Goal: Task Accomplishment & Management: Use online tool/utility

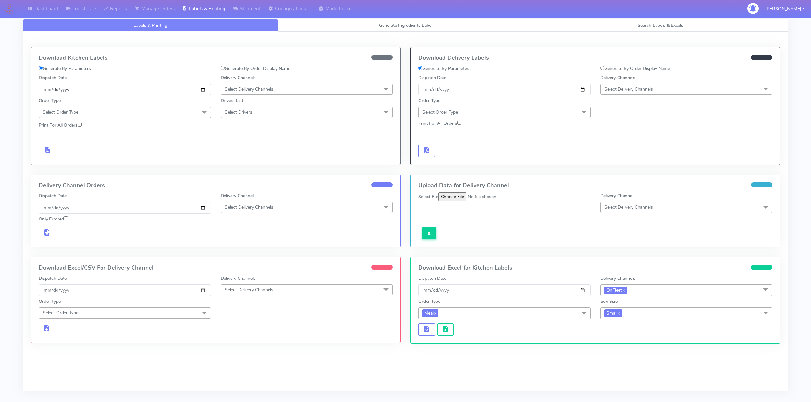
click at [206, 91] on input "[DATE]" at bounding box center [125, 90] width 172 height 12
click at [205, 91] on input "[DATE]" at bounding box center [125, 90] width 172 height 12
type input "[DATE]"
click at [260, 87] on span "Select Delivery Channels" at bounding box center [249, 89] width 49 height 6
click at [241, 132] on div "OnFleet" at bounding box center [306, 129] width 165 height 7
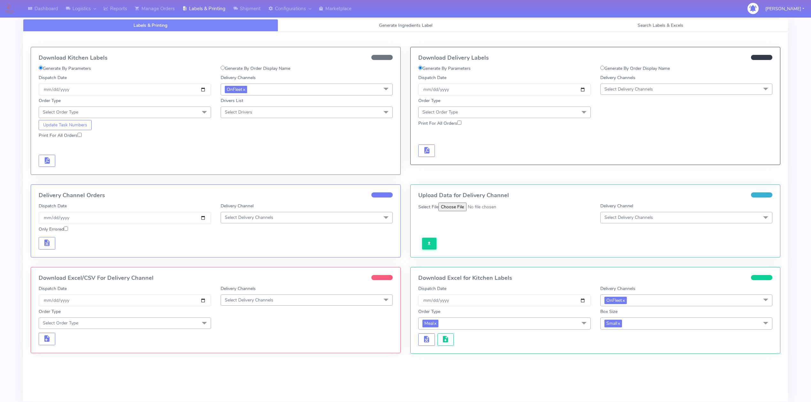
click at [174, 112] on span "Select Order Type" at bounding box center [125, 112] width 172 height 11
click at [50, 146] on div "Meal" at bounding box center [124, 142] width 165 height 7
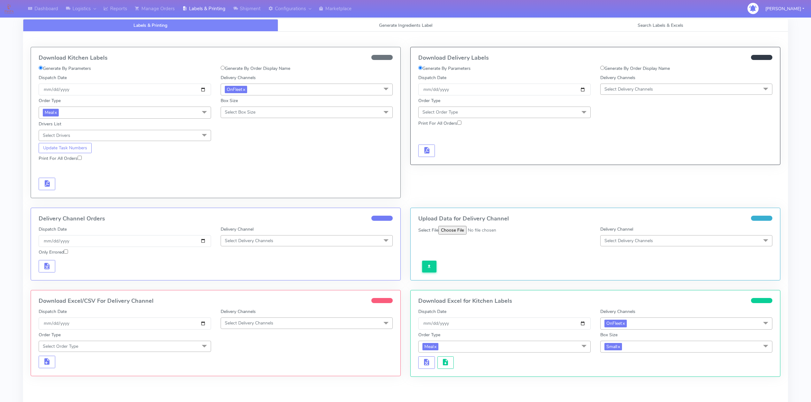
click at [233, 115] on span "Select Box Size" at bounding box center [240, 112] width 31 height 6
click at [238, 140] on div "Small" at bounding box center [306, 142] width 165 height 7
click at [49, 185] on span "button" at bounding box center [47, 185] width 8 height 6
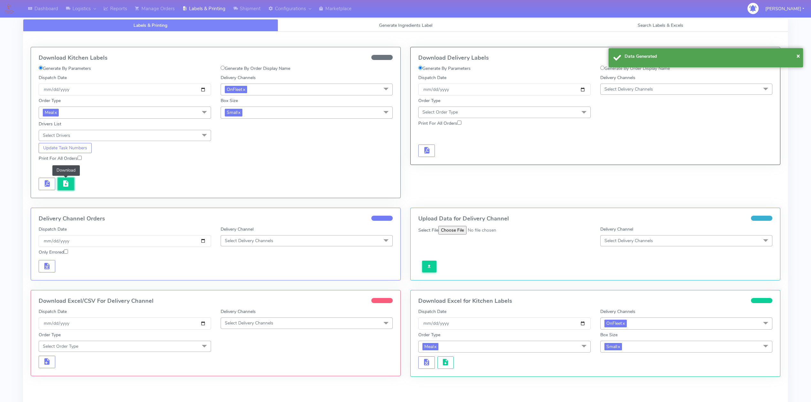
click at [68, 187] on span "button" at bounding box center [66, 185] width 8 height 6
